Goal: Information Seeking & Learning: Find specific fact

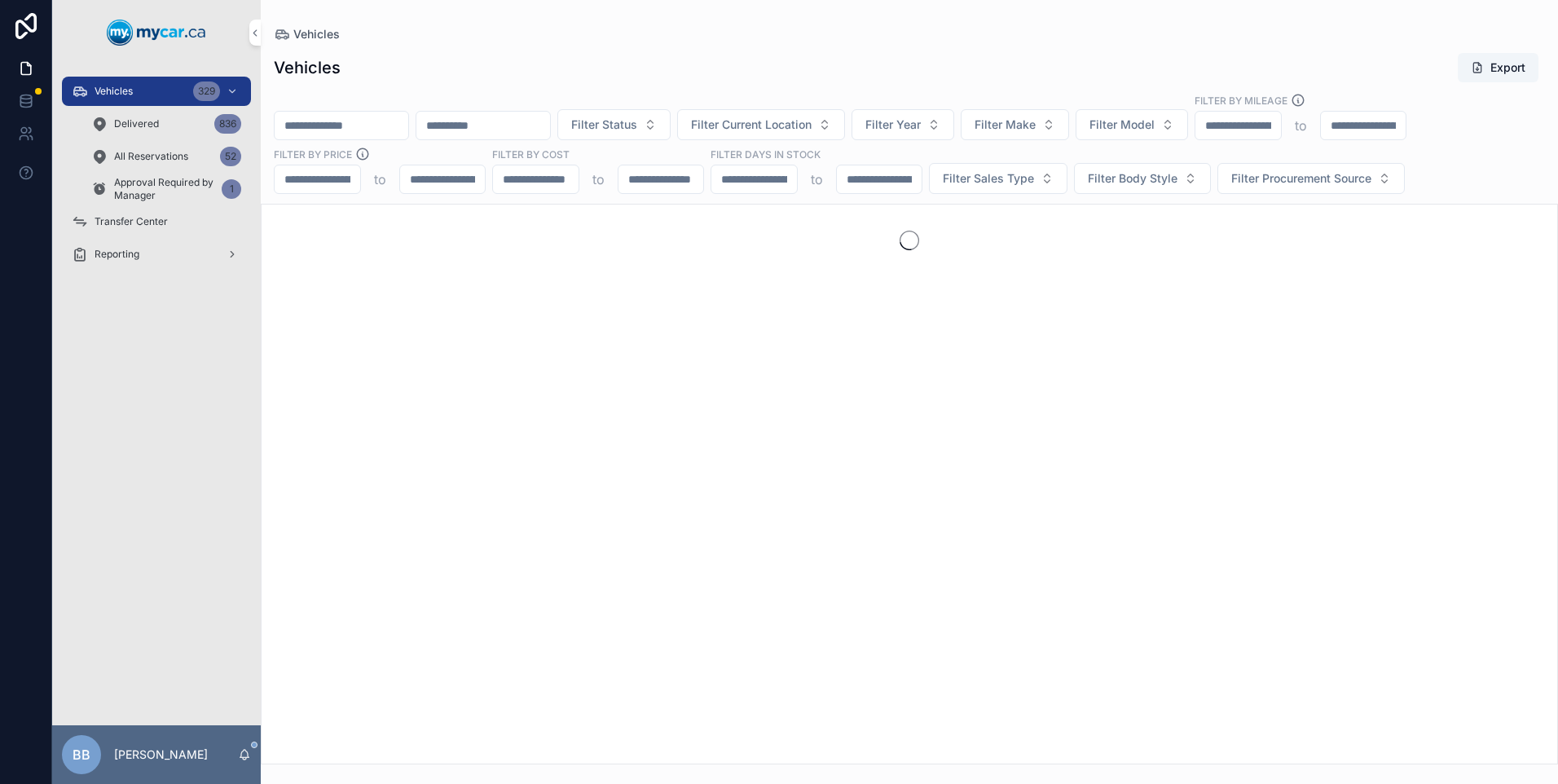
paste input "******"
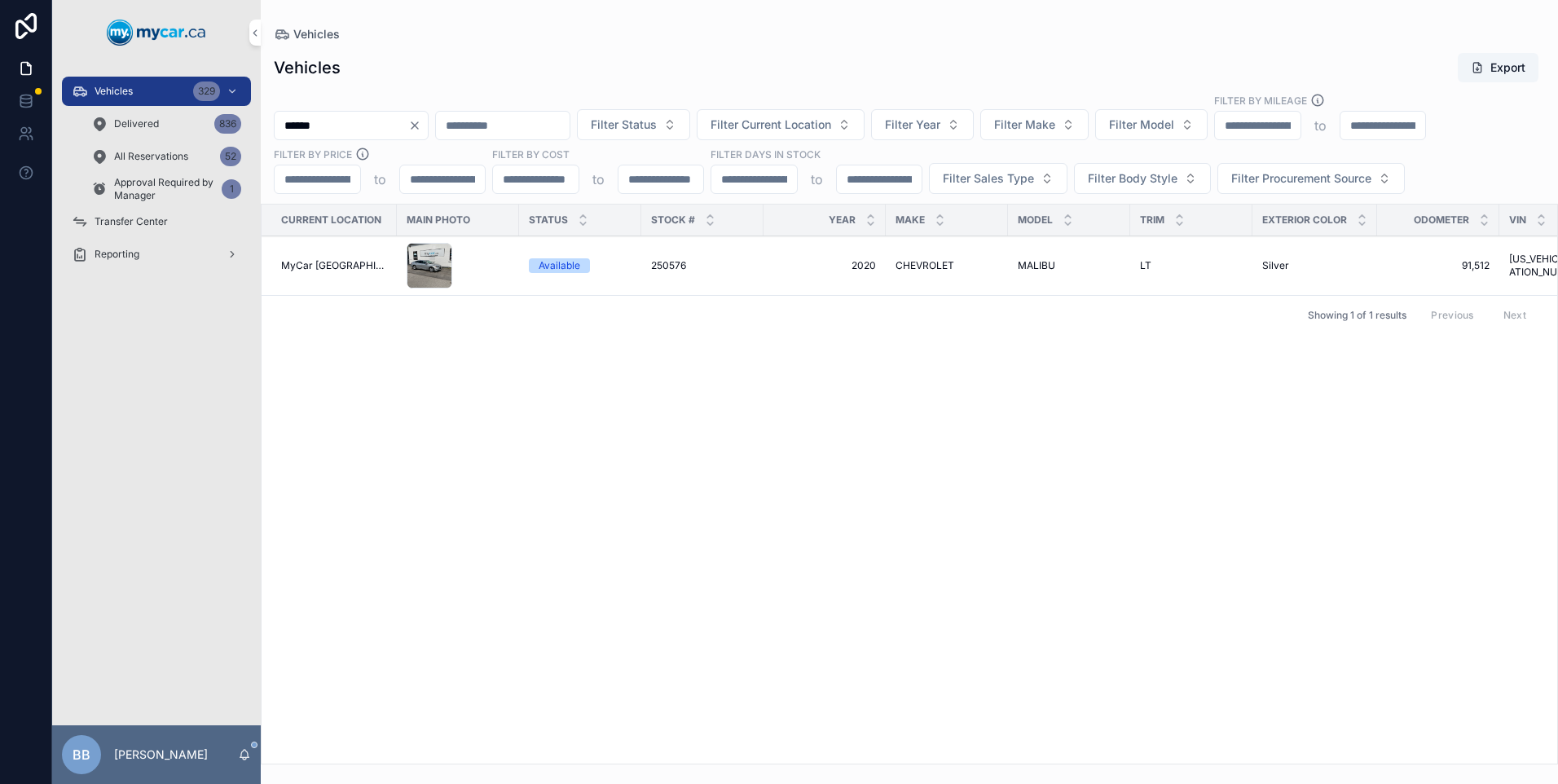
type input "******"
click at [921, 269] on span "CHEVROLET" at bounding box center [925, 266] width 59 height 13
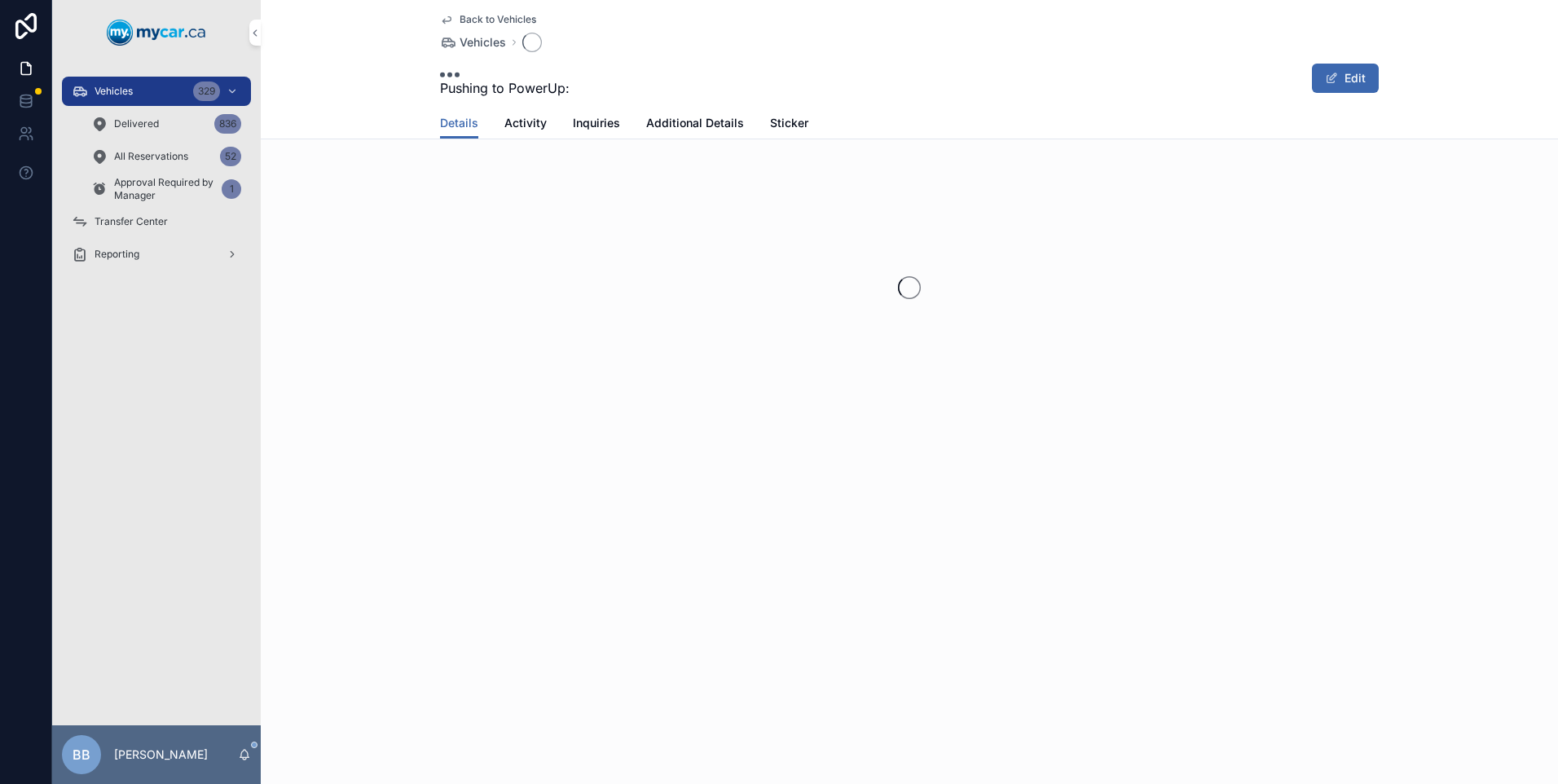
click at [921, 270] on div "scrollable content" at bounding box center [909, 287] width 1297 height 257
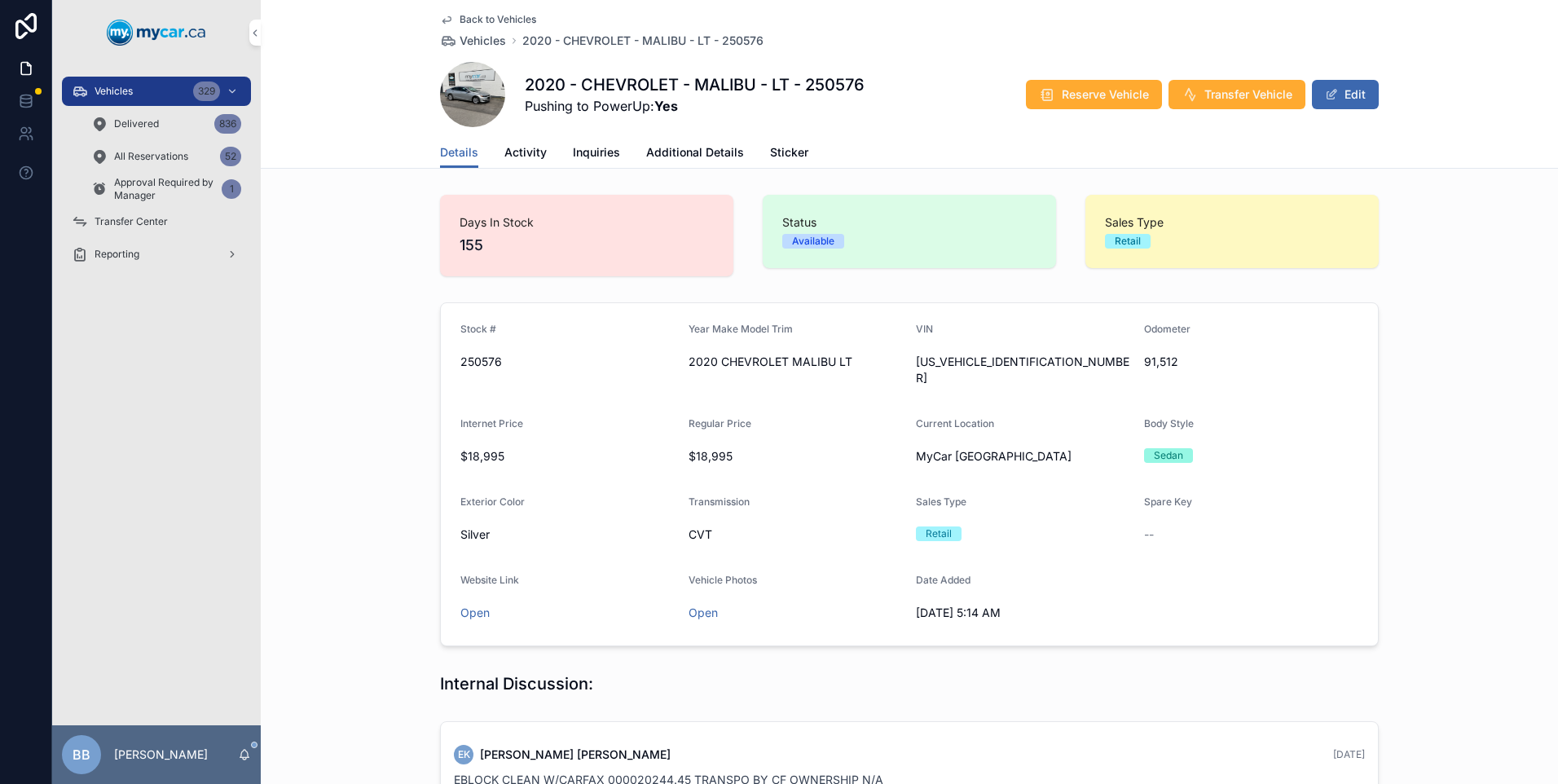
drag, startPoint x: 908, startPoint y: 364, endPoint x: 916, endPoint y: 360, distance: 8.9
click at [1048, 381] on form "Stock # 250576 Year Make Model Trim 2020 CHEVROLET MALIBU LT VIN [US_VEHICLE_ID…" at bounding box center [909, 474] width 937 height 342
drag, startPoint x: 901, startPoint y: 361, endPoint x: 877, endPoint y: 393, distance: 40.0
click at [875, 393] on form "Stock # 250576 Year Make Model Trim 2020 CHEVROLET MALIBU LT VIN [US_VEHICLE_ID…" at bounding box center [909, 474] width 937 height 342
drag, startPoint x: 1018, startPoint y: 365, endPoint x: 924, endPoint y: 358, distance: 94.3
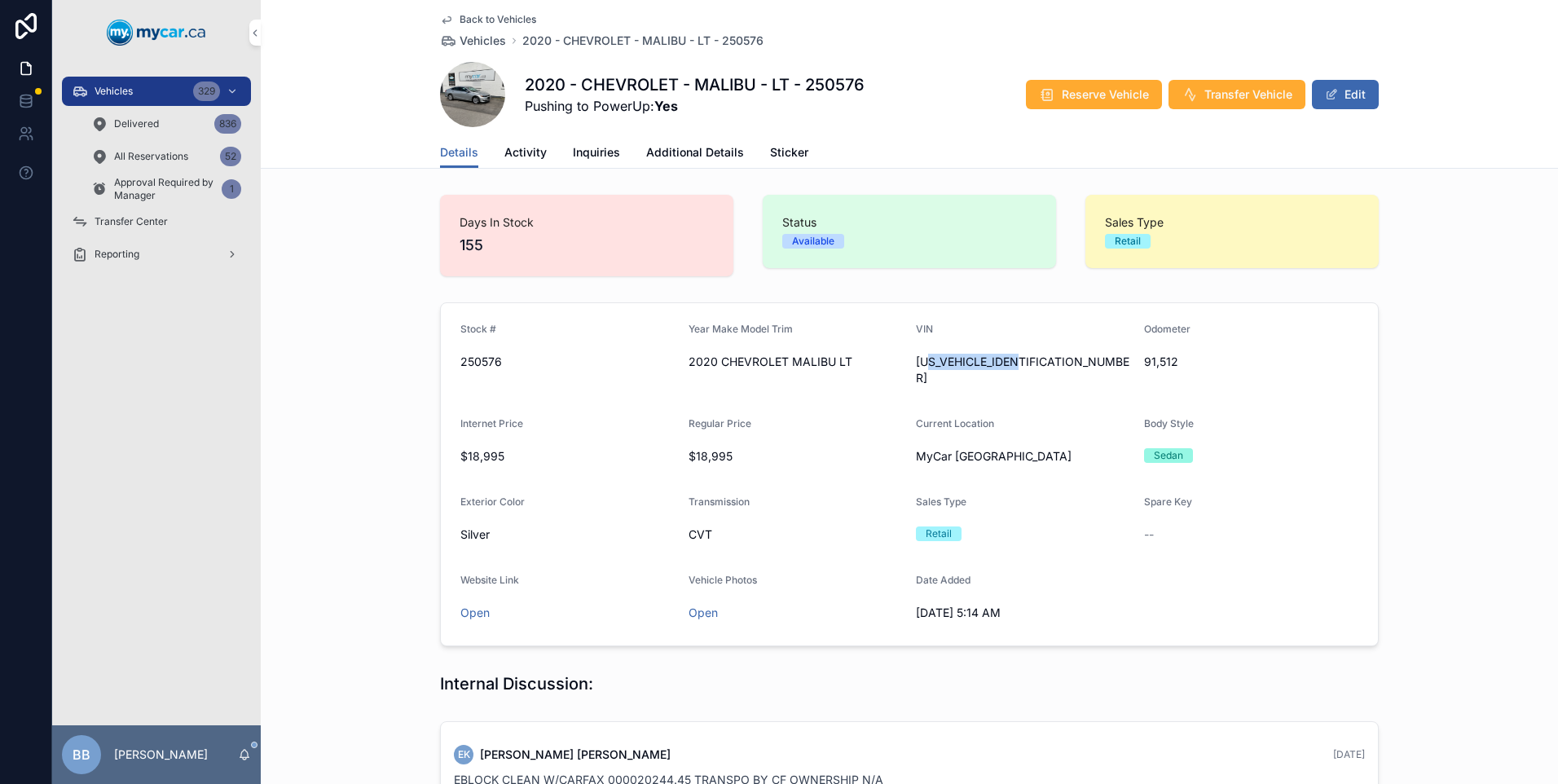
click at [924, 358] on span "[US_VEHICLE_IDENTIFICATION_NUMBER]" at bounding box center [1024, 370] width 215 height 33
drag, startPoint x: 924, startPoint y: 358, endPoint x: 1029, endPoint y: 361, distance: 105.0
click at [1029, 361] on span "[US_VEHICLE_IDENTIFICATION_NUMBER]" at bounding box center [1024, 370] width 215 height 33
drag, startPoint x: 1024, startPoint y: 364, endPoint x: 925, endPoint y: 367, distance: 99.0
click at [925, 367] on span "[US_VEHICLE_IDENTIFICATION_NUMBER]" at bounding box center [1024, 370] width 215 height 33
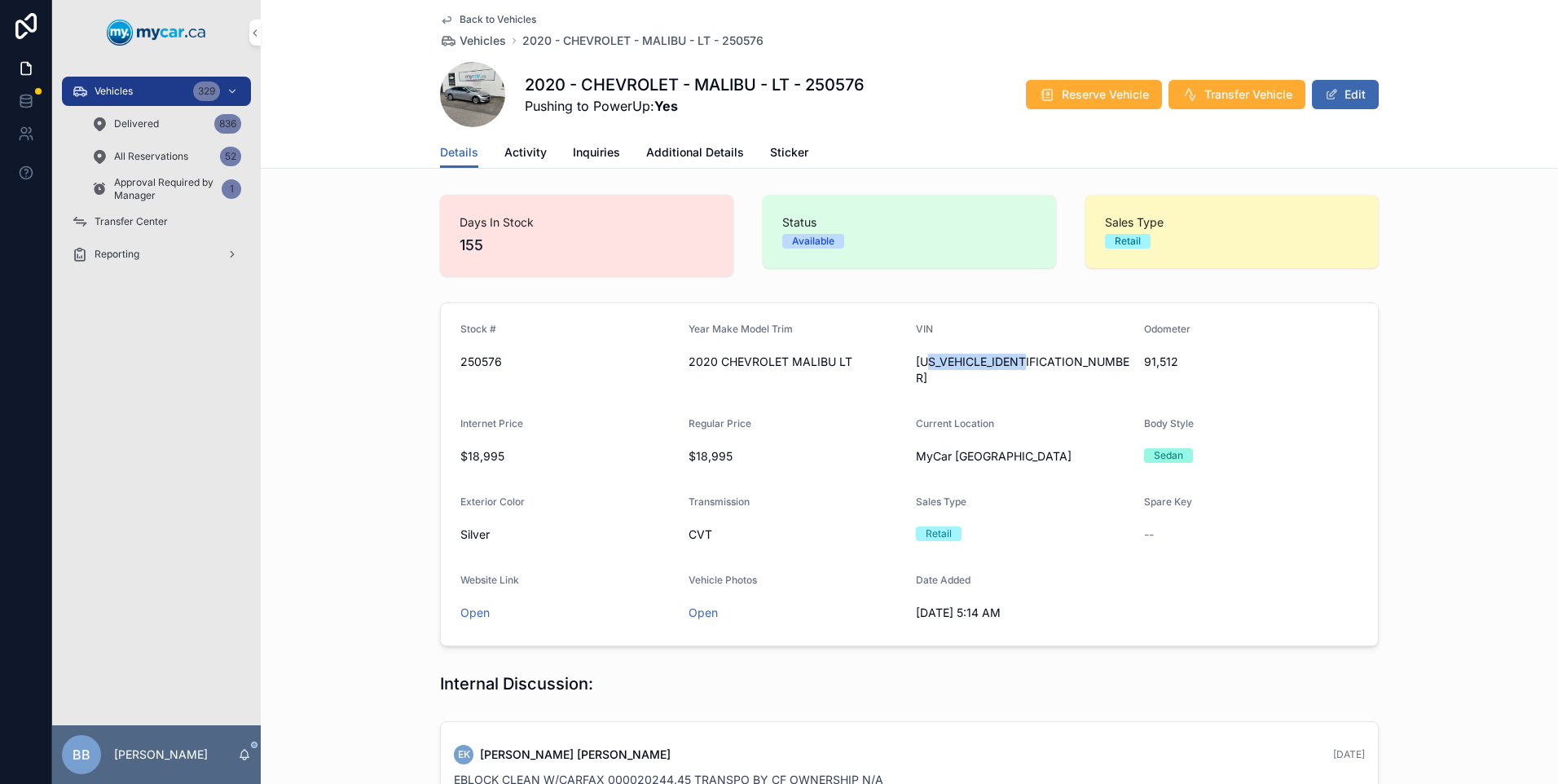
drag, startPoint x: 925, startPoint y: 367, endPoint x: 934, endPoint y: 363, distance: 9.8
copy span "1ZD5ST7LF125832"
